Goal: Task Accomplishment & Management: Manage account settings

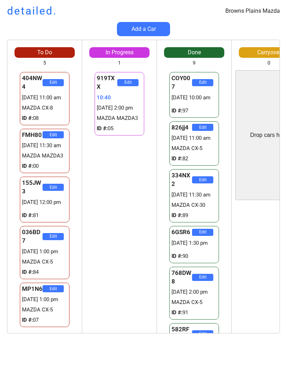
click at [110, 252] on div "919TXX Edit 10:40 [DATE] 2:00 pm MAZDA MAZDA3 ID #: 05 919TXX Edit 10:40 [DATE]…" at bounding box center [119, 201] width 74 height 263
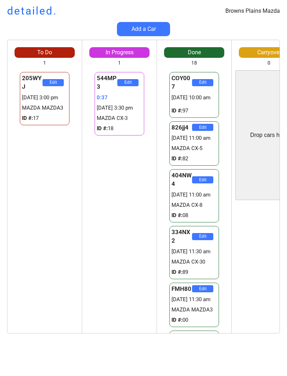
click at [150, 17] on div "Browns Plains Mazda detailed." at bounding box center [143, 11] width 287 height 15
click at [136, 31] on button "Add a Car" at bounding box center [143, 29] width 53 height 14
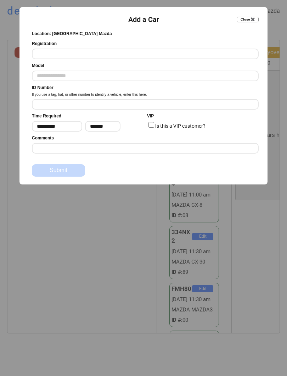
click at [254, 18] on button "Close ✖️" at bounding box center [248, 20] width 22 height 6
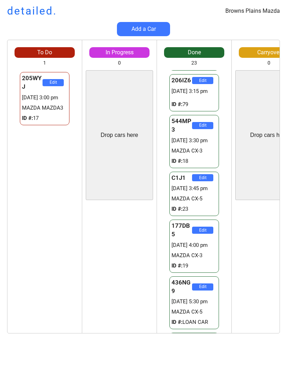
scroll to position [0, 0]
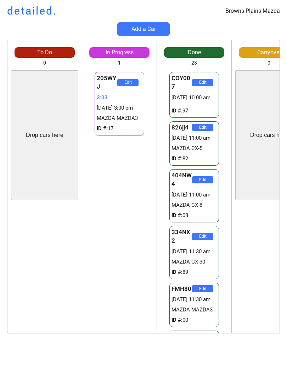
scroll to position [334, 0]
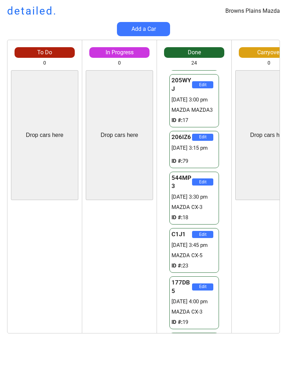
click at [123, 239] on div "205WYJ Edit 22:11 [DATE] 3:00 pm MAZDA MAZDA3 ID #: 17 W11254250 Edit 111:25 [D…" at bounding box center [119, 269] width 74 height 130
